Goal: Communication & Community: Answer question/provide support

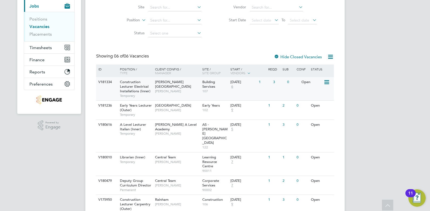
scroll to position [5, 4]
click at [195, 91] on div "Hackney Campus Christopher Taylor" at bounding box center [177, 86] width 47 height 19
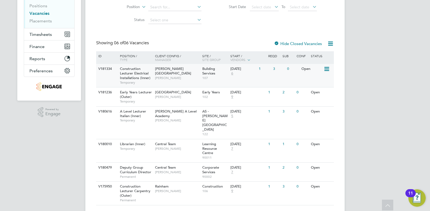
click at [232, 73] on span "6" at bounding box center [232, 73] width 4 height 5
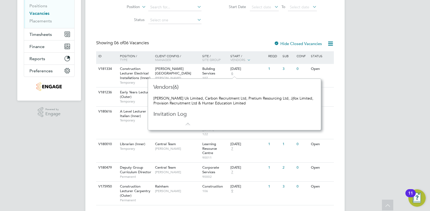
click at [376, 89] on div "JB Joel Brickell Notifications Applications: Network Team Members Businesses Si…" at bounding box center [215, 73] width 430 height 302
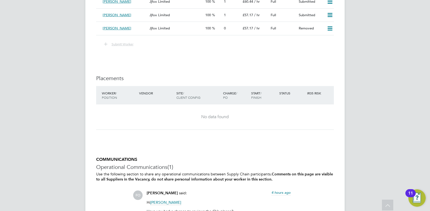
scroll to position [1013, 0]
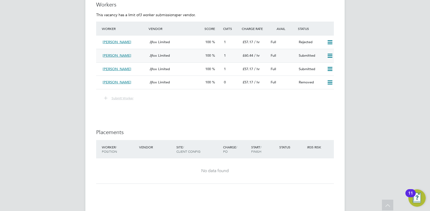
click at [184, 57] on div "Jjfox Limited" at bounding box center [175, 55] width 56 height 9
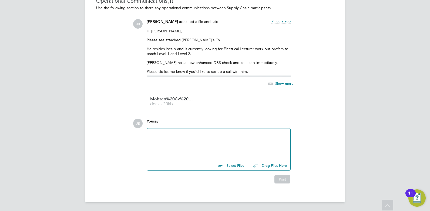
click at [210, 140] on div at bounding box center [218, 143] width 137 height 23
click at [231, 166] on input "file" at bounding box center [246, 165] width 81 height 8
type input "C:\fakepath\Mohsen Cv - HQ 639465.docx"
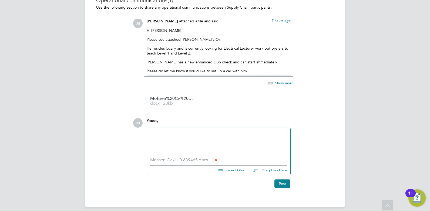
click at [193, 140] on div at bounding box center [218, 142] width 137 height 23
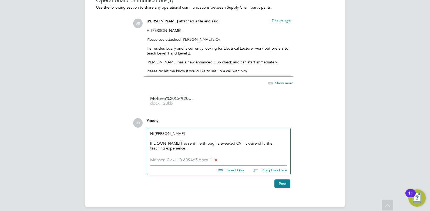
click at [178, 149] on div "[PERSON_NAME] has sent me through a tweaked CV inclusive of further teaching ex…" at bounding box center [218, 146] width 137 height 10
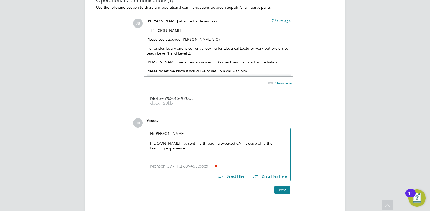
click at [172, 143] on div "[PERSON_NAME] has sent me through a tweaked CV inclusive of further teaching ex…" at bounding box center [218, 146] width 137 height 10
click at [285, 190] on button "Post" at bounding box center [282, 190] width 16 height 9
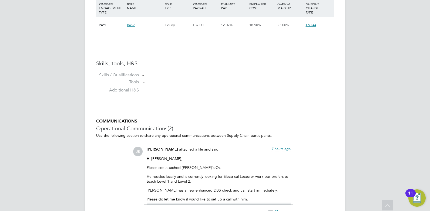
scroll to position [366, 0]
